Goal: Transaction & Acquisition: Subscribe to service/newsletter

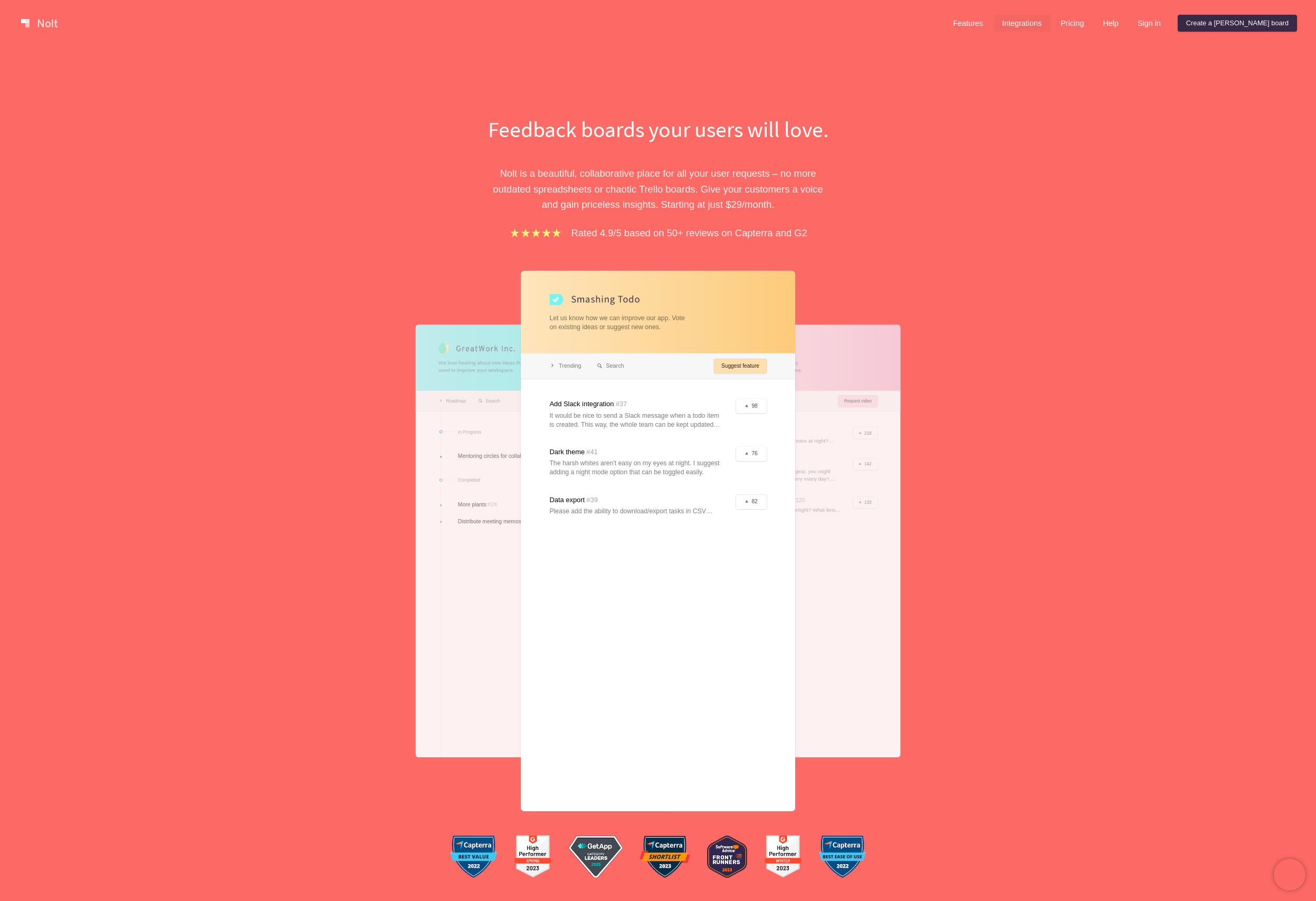
click at [1050, 23] on link "Integrations" at bounding box center [1021, 23] width 57 height 17
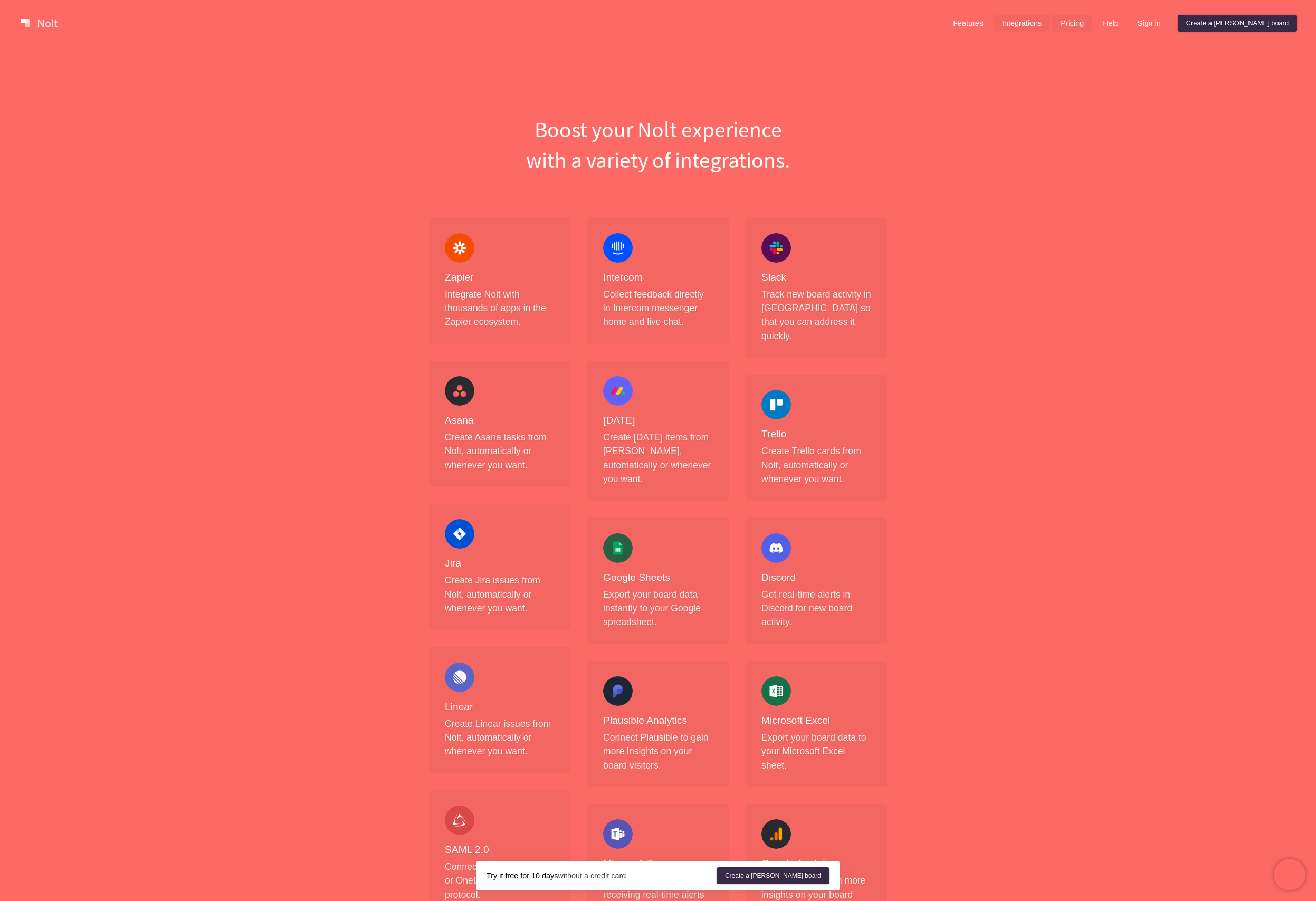
click at [1093, 21] on link "Pricing" at bounding box center [1072, 23] width 40 height 17
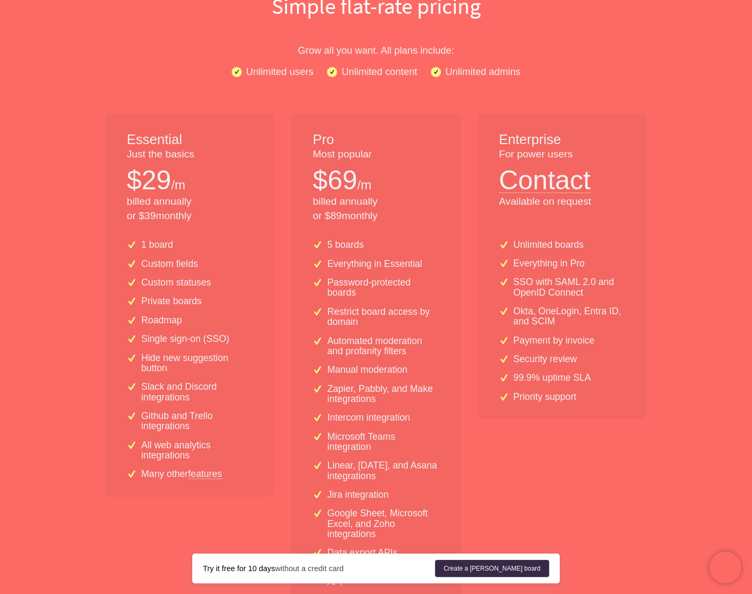
scroll to position [118, 0]
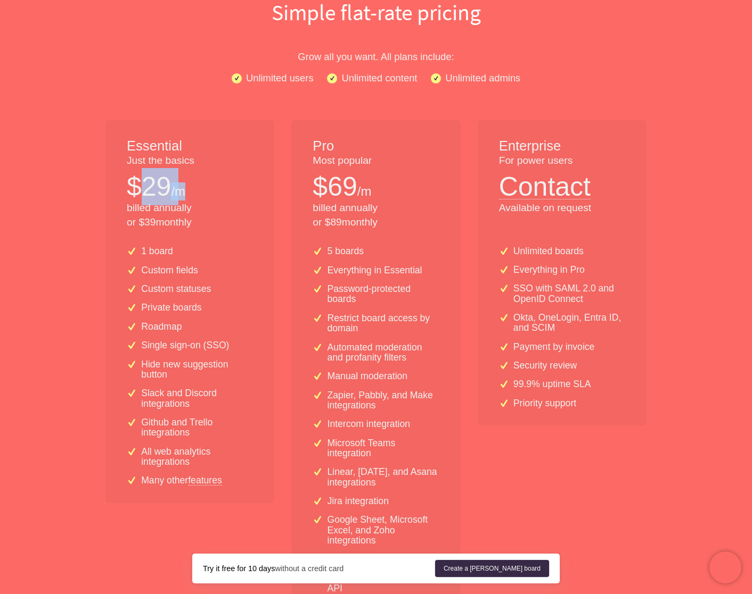
drag, startPoint x: 148, startPoint y: 186, endPoint x: 218, endPoint y: 185, distance: 69.7
click at [217, 184] on div "$ 29 /m" at bounding box center [190, 186] width 126 height 37
click at [218, 185] on div "$ 29 /m" at bounding box center [190, 186] width 126 height 37
drag, startPoint x: 193, startPoint y: 259, endPoint x: 130, endPoint y: 250, distance: 63.4
click at [130, 250] on div "1 board Custom fields Custom statuses Private boards Roadmap Single sign-on (SS…" at bounding box center [189, 370] width 169 height 265
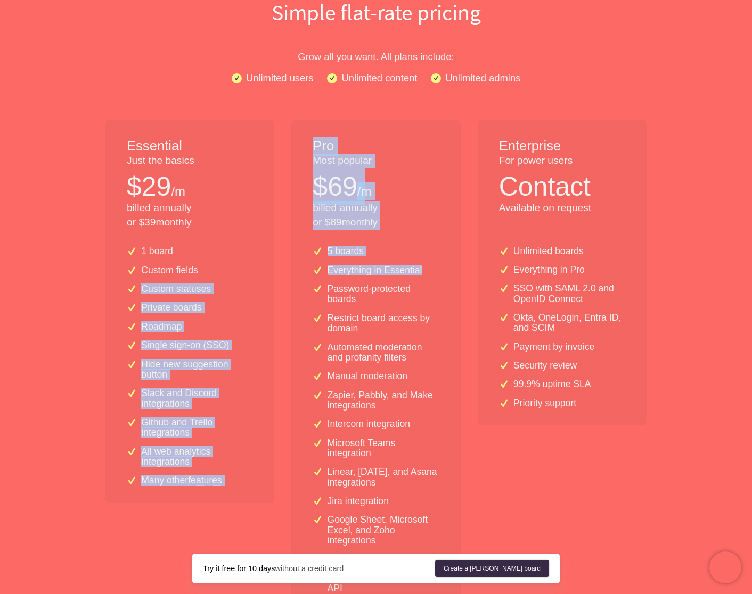
click at [334, 291] on div "Essential Just the basics $ 29 /m billed annually or $ 39 monthly 1 board Custo…" at bounding box center [376, 369] width 558 height 498
click at [334, 293] on p "Password-protected boards" at bounding box center [383, 294] width 112 height 21
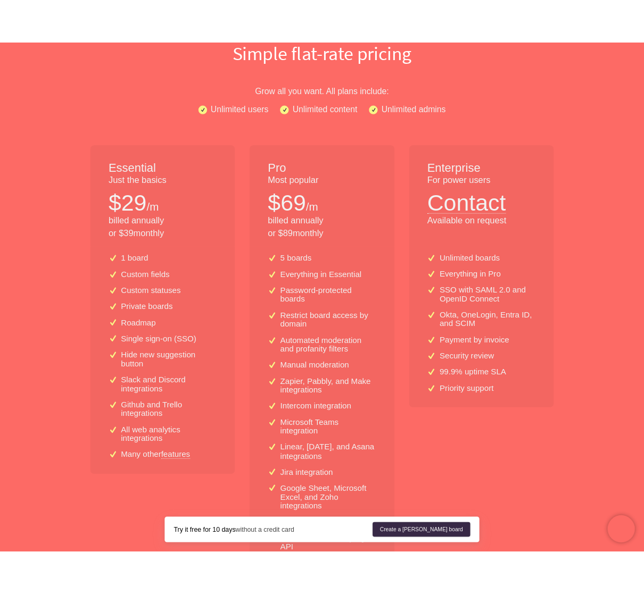
scroll to position [0, 0]
